Goal: Information Seeking & Learning: Learn about a topic

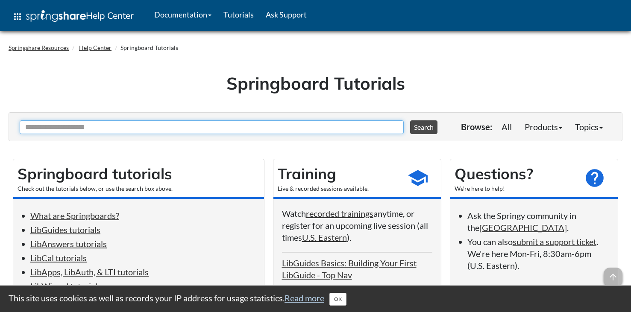
click at [119, 125] on input "Ask Another Question" at bounding box center [212, 128] width 384 height 14
type input "**********"
click at [410, 121] on button "Search" at bounding box center [423, 128] width 27 height 14
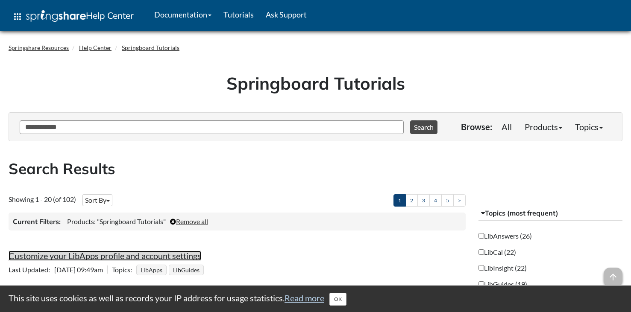
click at [135, 259] on link "Customize your LibApps profile and account settings" at bounding box center [105, 256] width 193 height 10
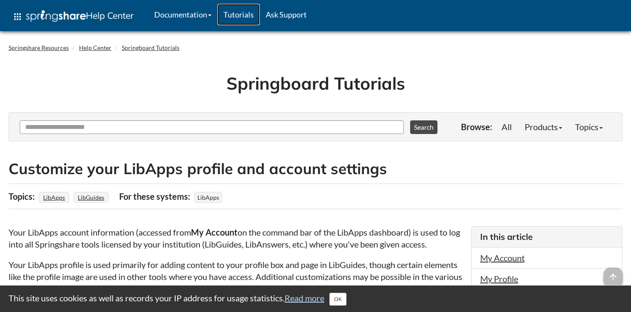
click at [247, 16] on link "Tutorials" at bounding box center [239, 14] width 42 height 21
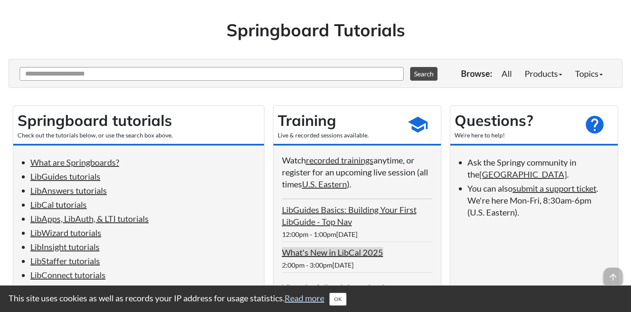
scroll to position [54, 0]
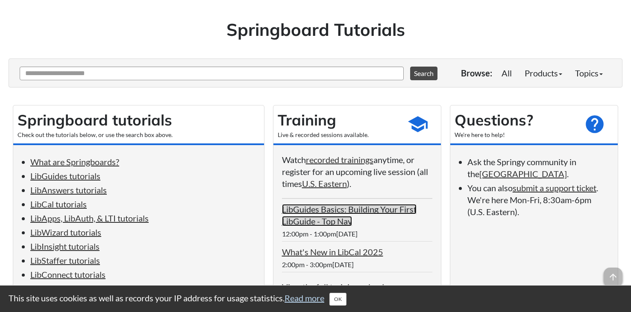
click at [306, 223] on link "LibGuides Basics: Building Your First LibGuide - Top Nav" at bounding box center [349, 215] width 135 height 22
